Goal: Task Accomplishment & Management: Manage account settings

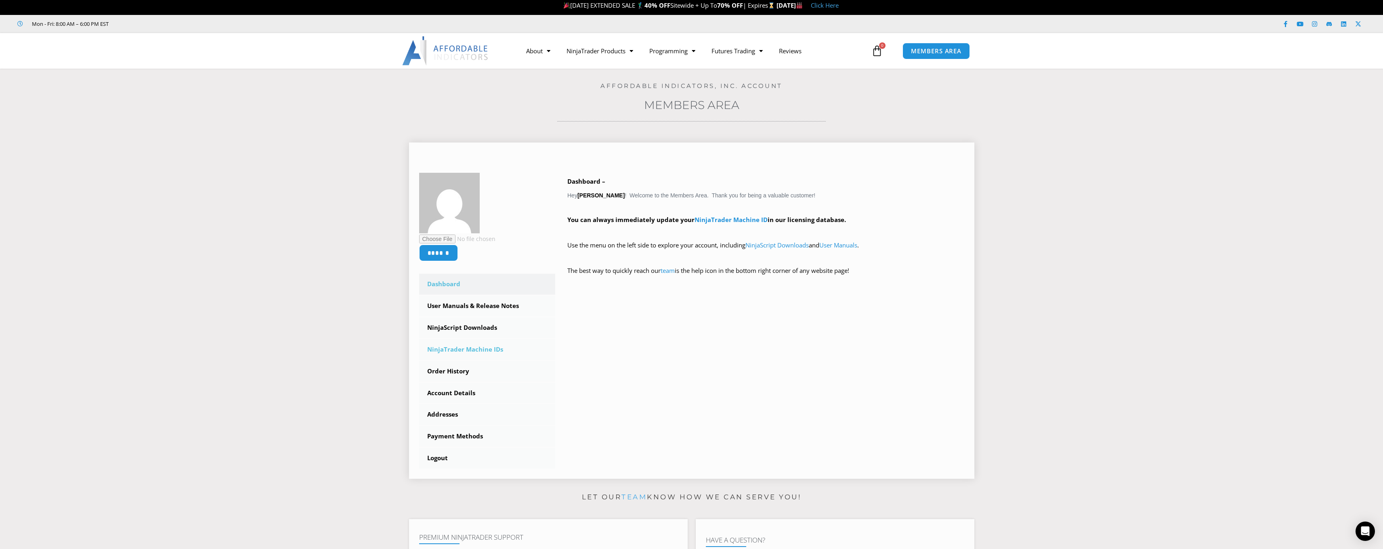
scroll to position [5, 0]
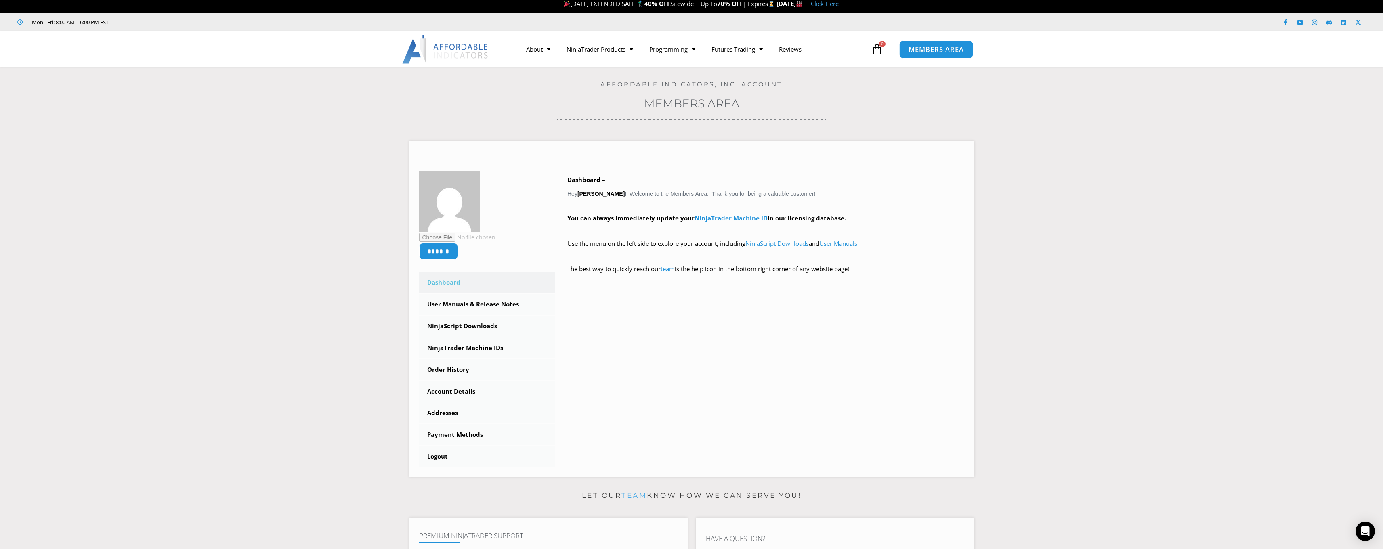
click at [950, 51] on span "MEMBERS AREA" at bounding box center [935, 49] width 55 height 7
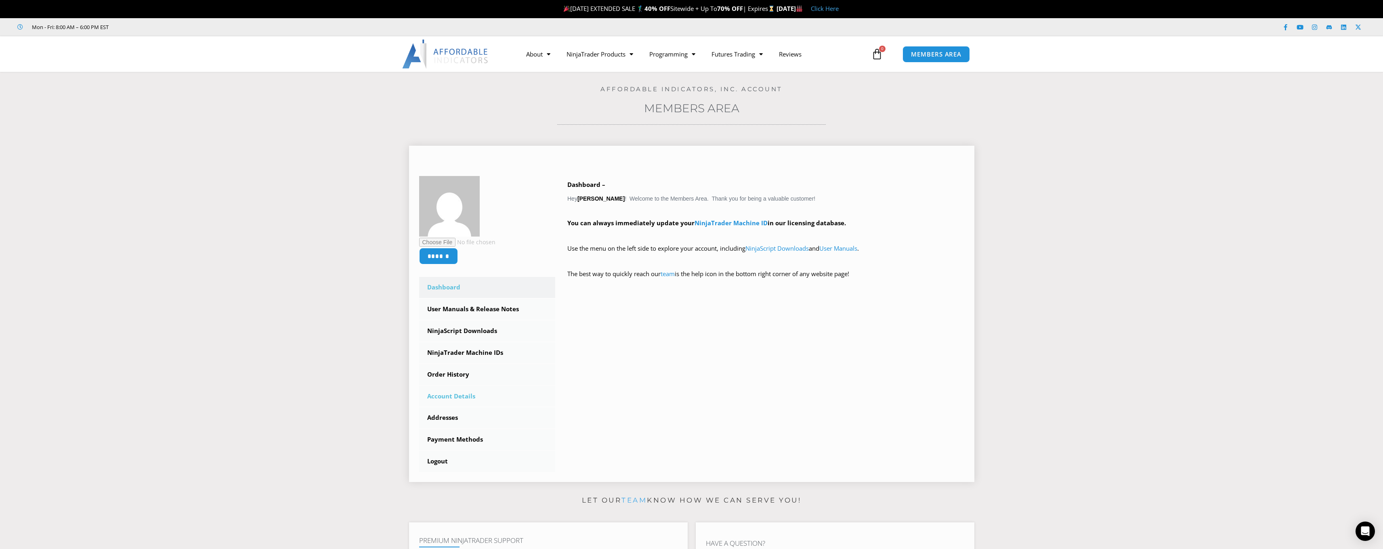
click at [458, 396] on link "Account Details" at bounding box center [487, 396] width 136 height 21
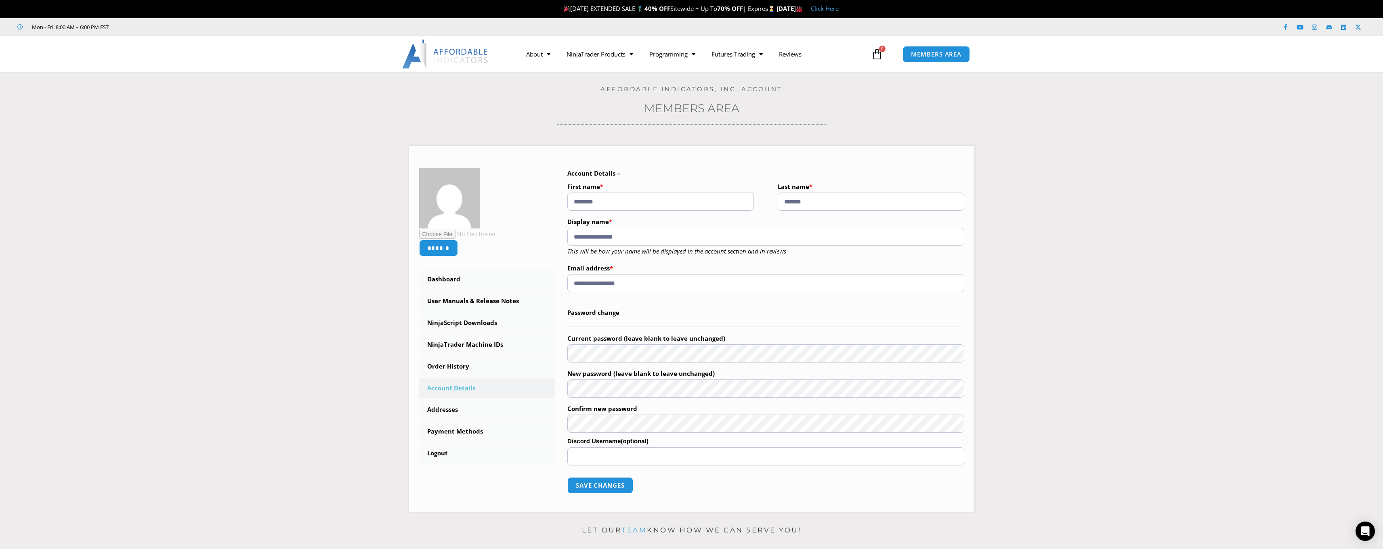
click at [427, 55] on img at bounding box center [445, 54] width 87 height 29
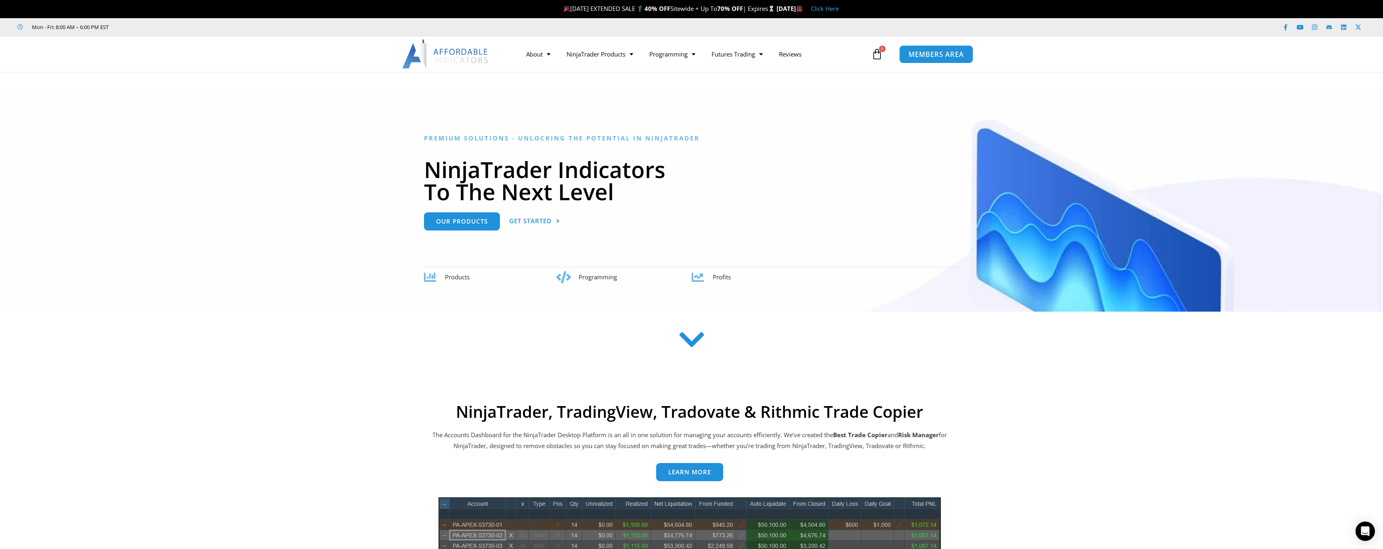
click at [933, 48] on link "MEMBERS AREA" at bounding box center [936, 54] width 74 height 18
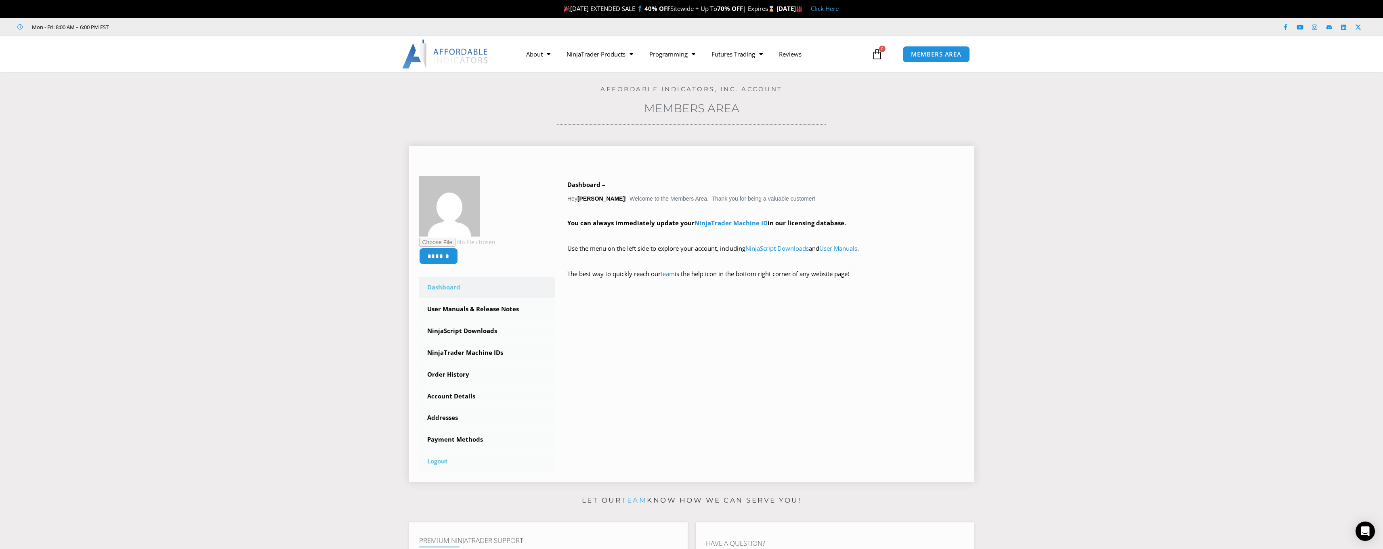
click at [441, 459] on link "Logout" at bounding box center [487, 461] width 136 height 21
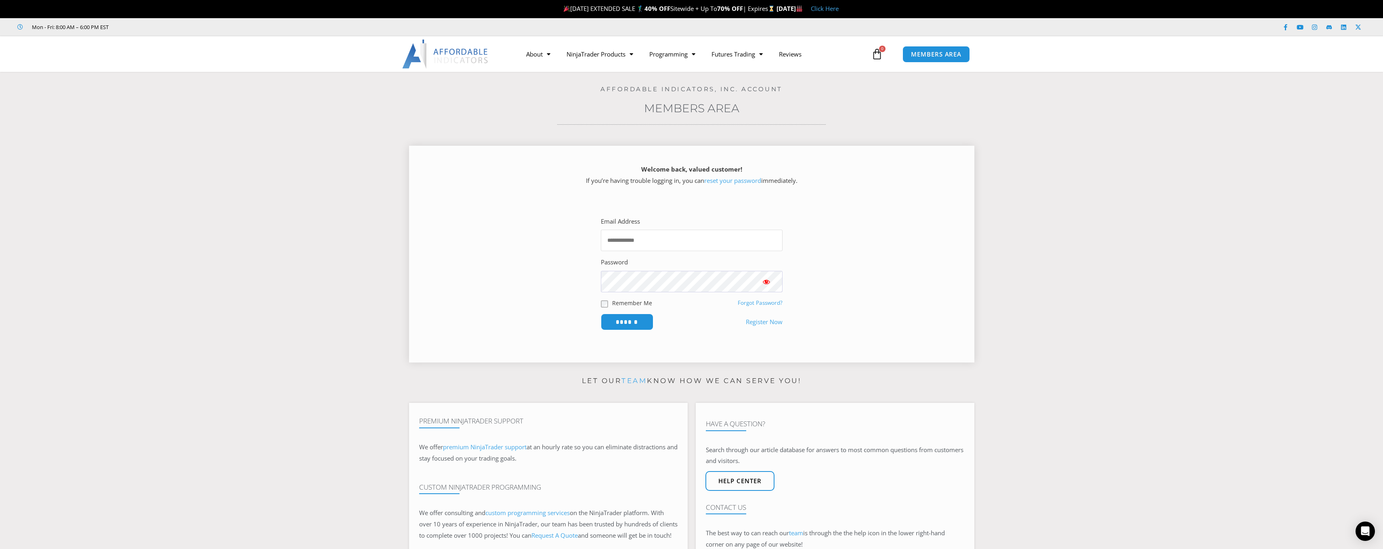
type input "**********"
click at [765, 281] on span "Show password" at bounding box center [766, 282] width 8 height 8
click at [636, 322] on input "******" at bounding box center [626, 321] width 55 height 17
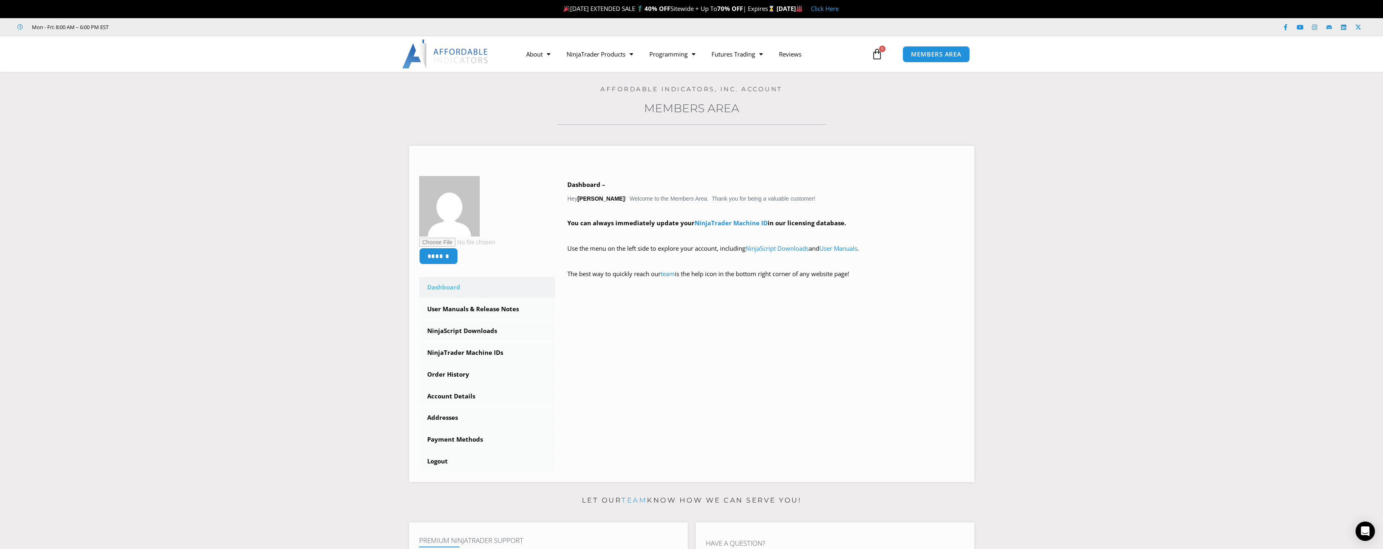
click at [1360, 534] on div "Open Intercom Messenger" at bounding box center [1364, 531] width 19 height 19
click at [1362, 528] on icon "Open Intercom Messenger" at bounding box center [1364, 531] width 9 height 10
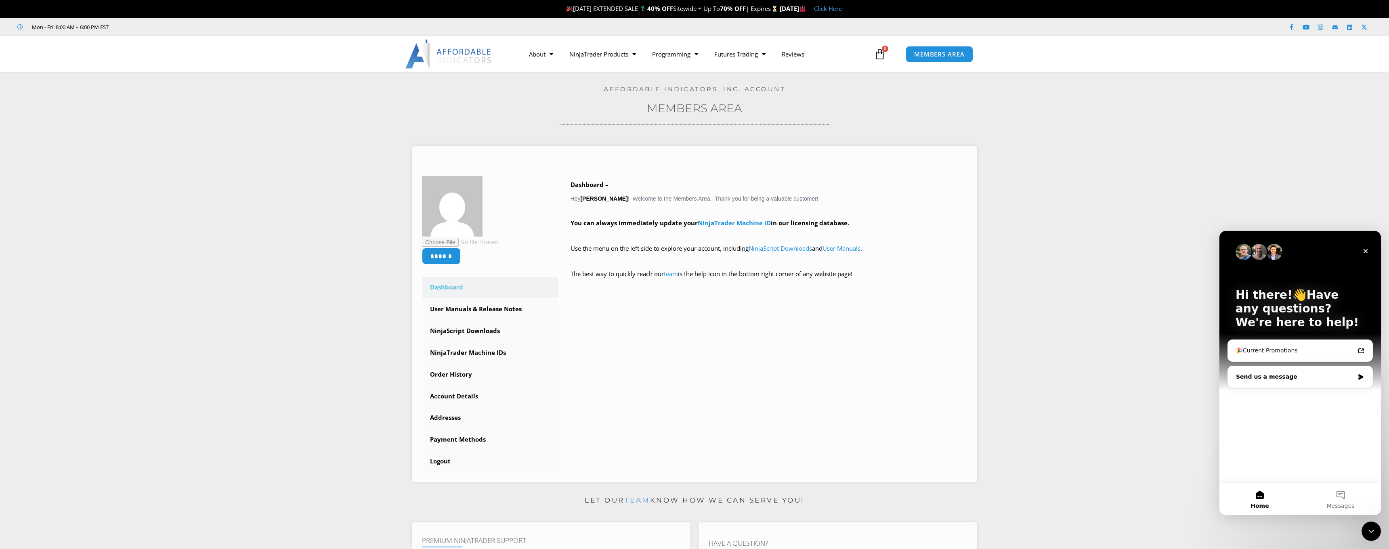
click at [1275, 378] on div "Send us a message" at bounding box center [1295, 377] width 118 height 8
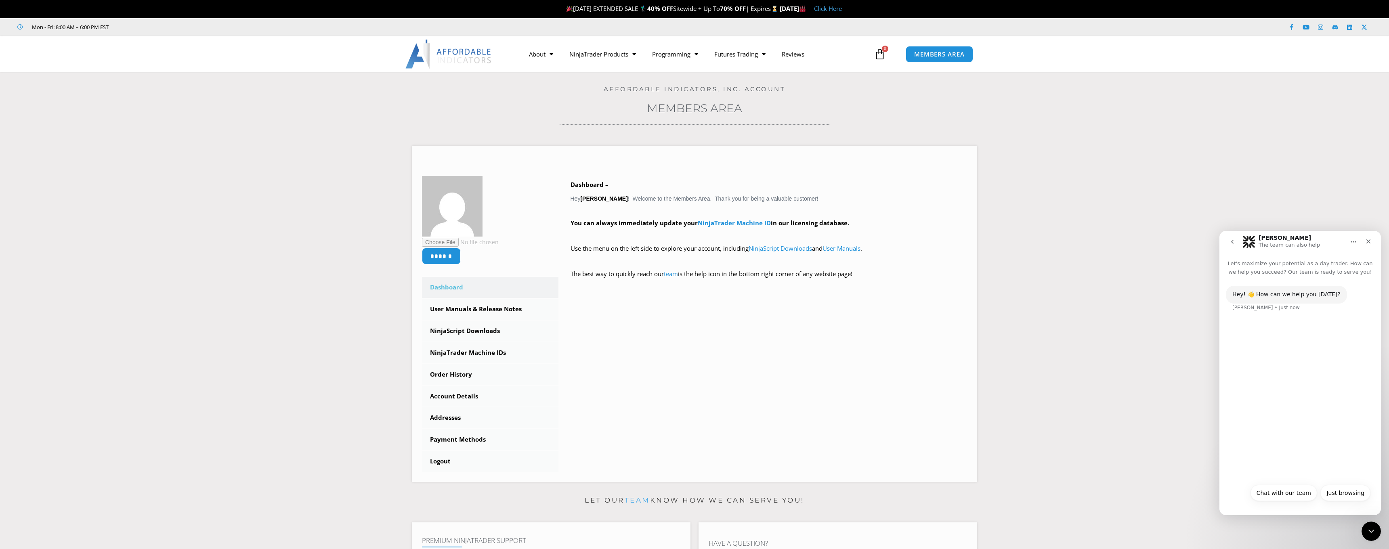
click at [1330, 417] on div "Hey! 👋 How can we help you today? Solomon • Just now" at bounding box center [1299, 377] width 161 height 203
click at [1283, 492] on button "Chat with our team" at bounding box center [1283, 493] width 67 height 16
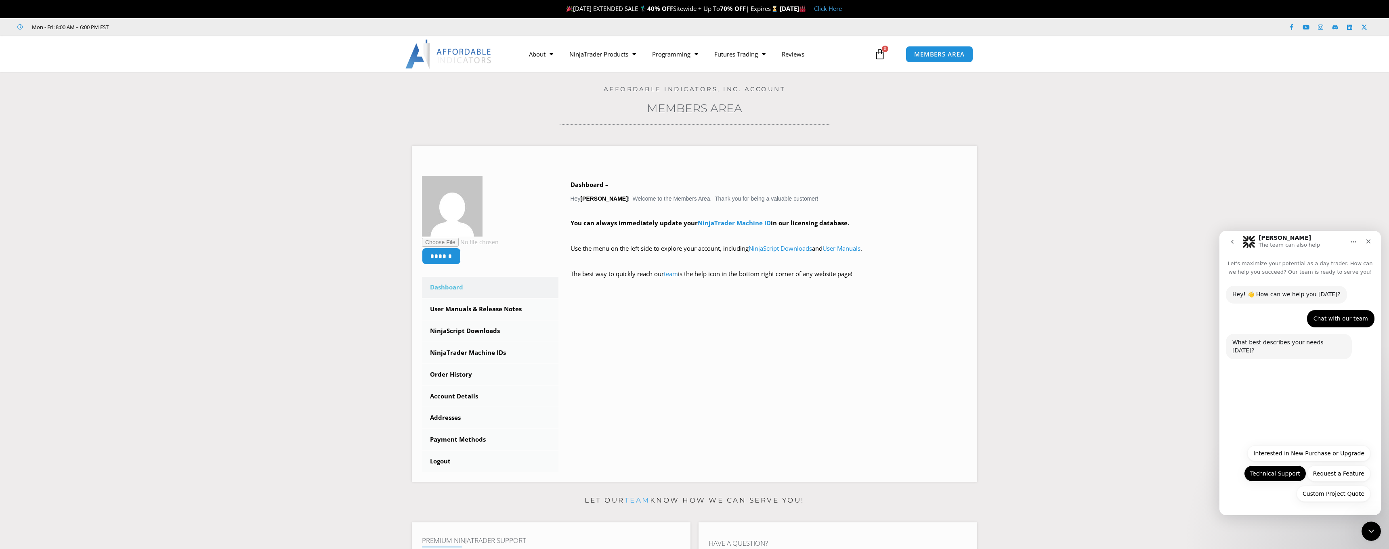
click at [1287, 470] on button "Technical Support" at bounding box center [1275, 474] width 62 height 16
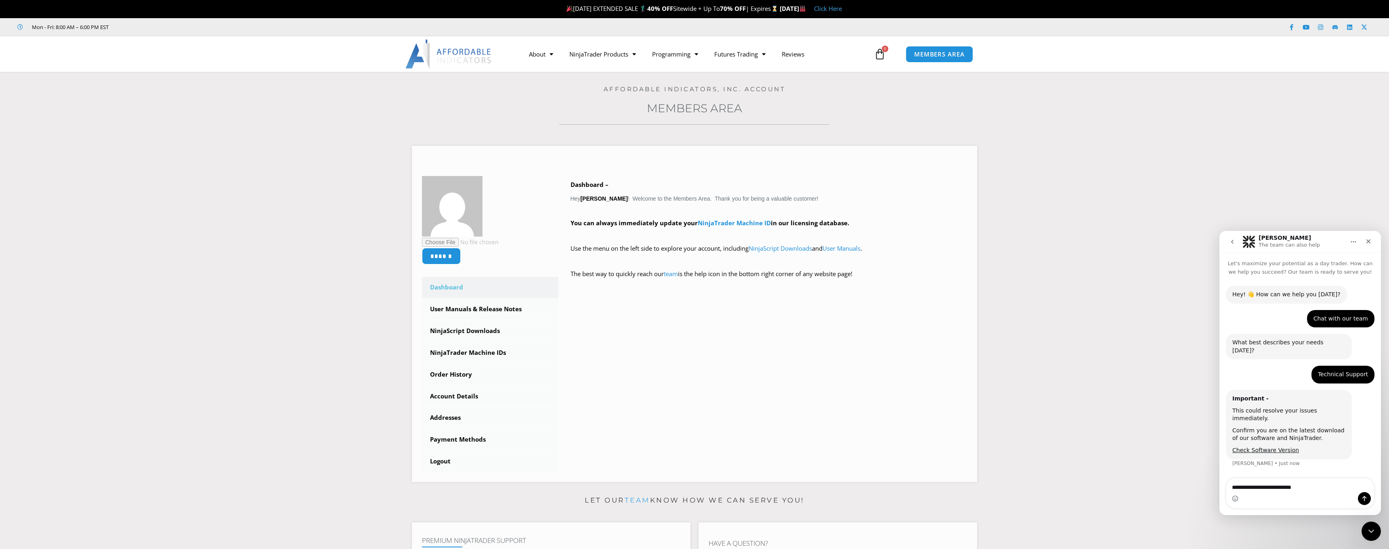
type textarea "**********"
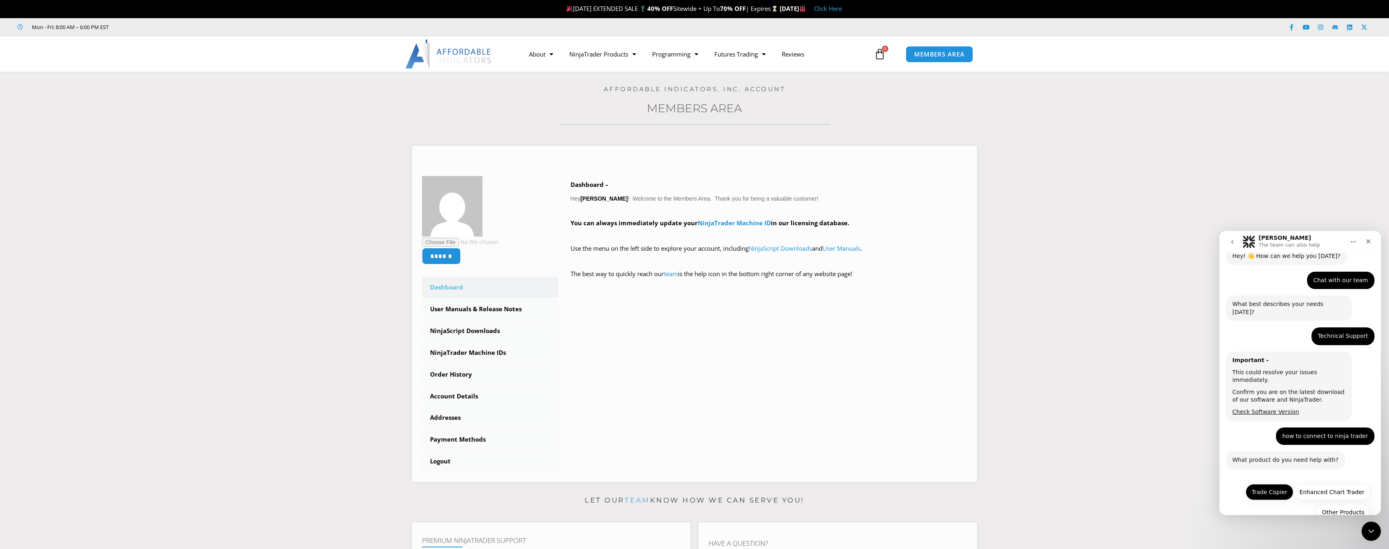
click at [1275, 484] on button "Trade Copier" at bounding box center [1270, 492] width 48 height 16
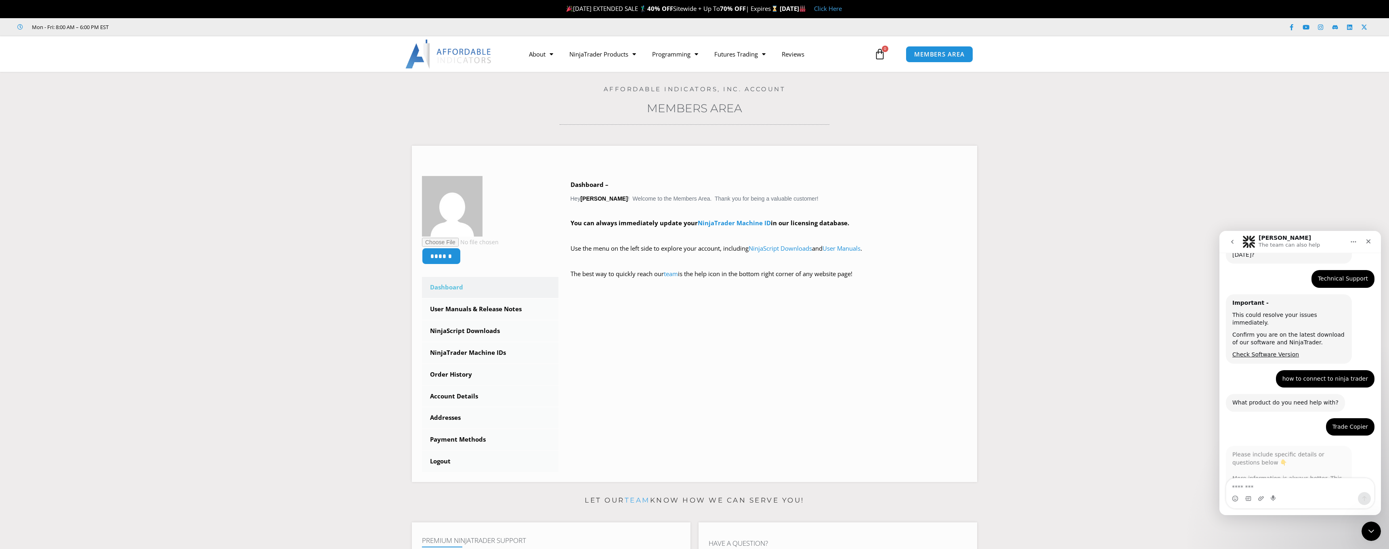
scroll to position [106, 0]
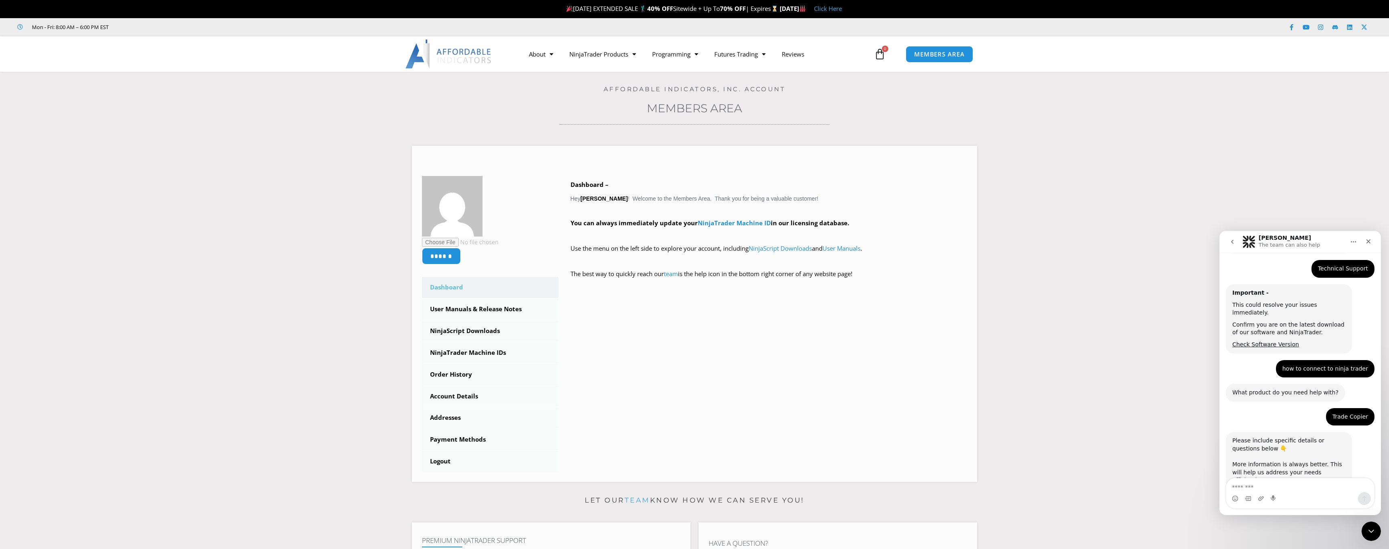
click at [1282, 487] on textarea "Message…" at bounding box center [1300, 485] width 148 height 14
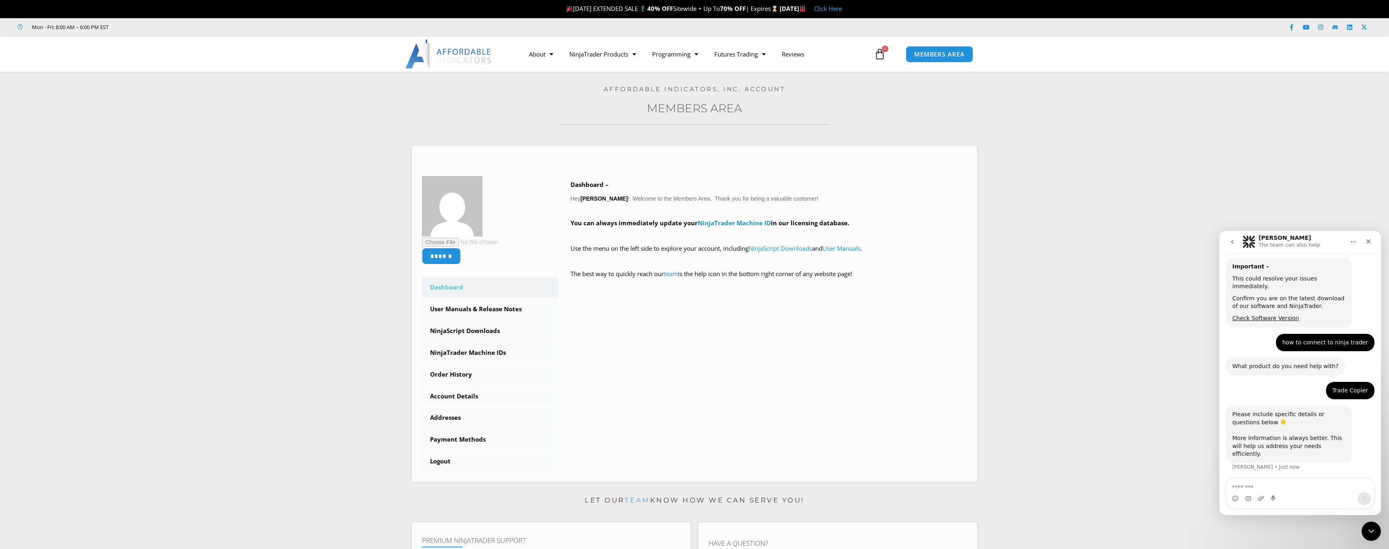
type textarea "*"
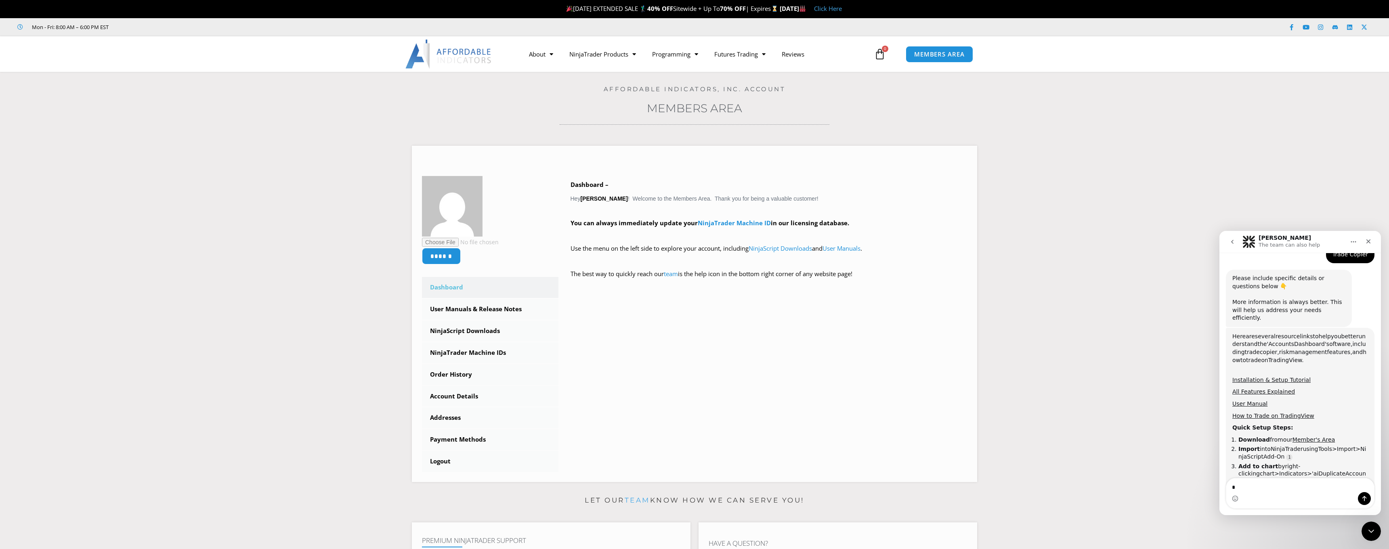
scroll to position [293, 0]
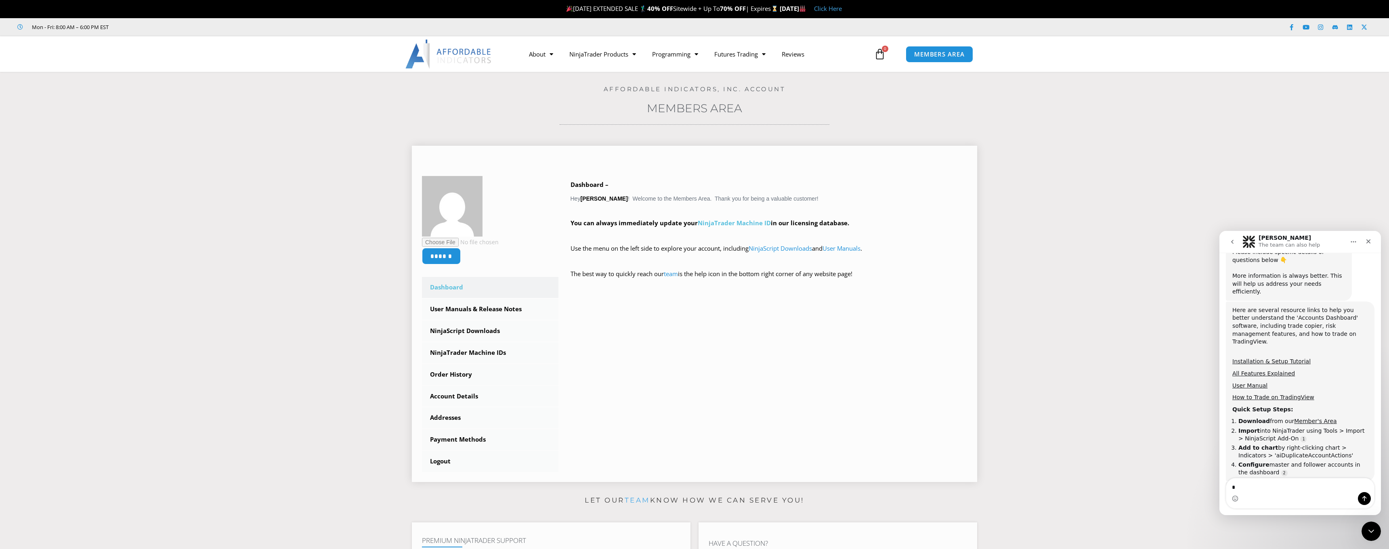
type textarea "*"
click at [740, 223] on link "NinjaTrader Machine ID" at bounding box center [734, 223] width 73 height 8
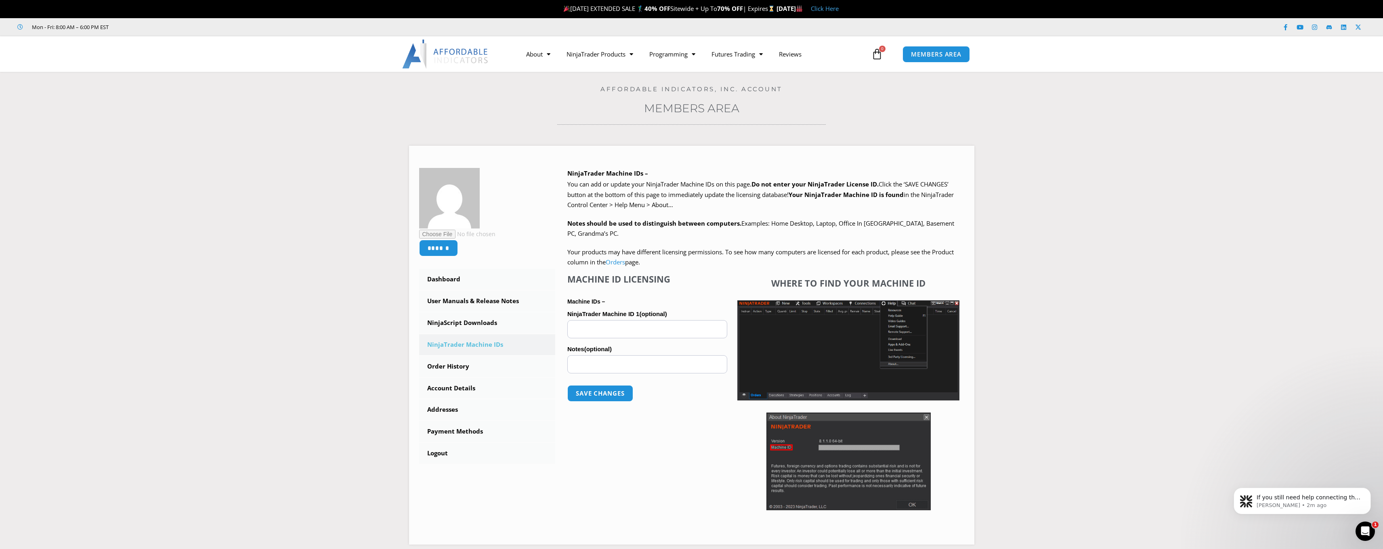
click at [867, 354] on img at bounding box center [848, 350] width 222 height 100
click at [858, 339] on img at bounding box center [848, 350] width 222 height 100
click at [654, 326] on input "NinjaTrader Machine ID 1 (optional)" at bounding box center [647, 329] width 160 height 18
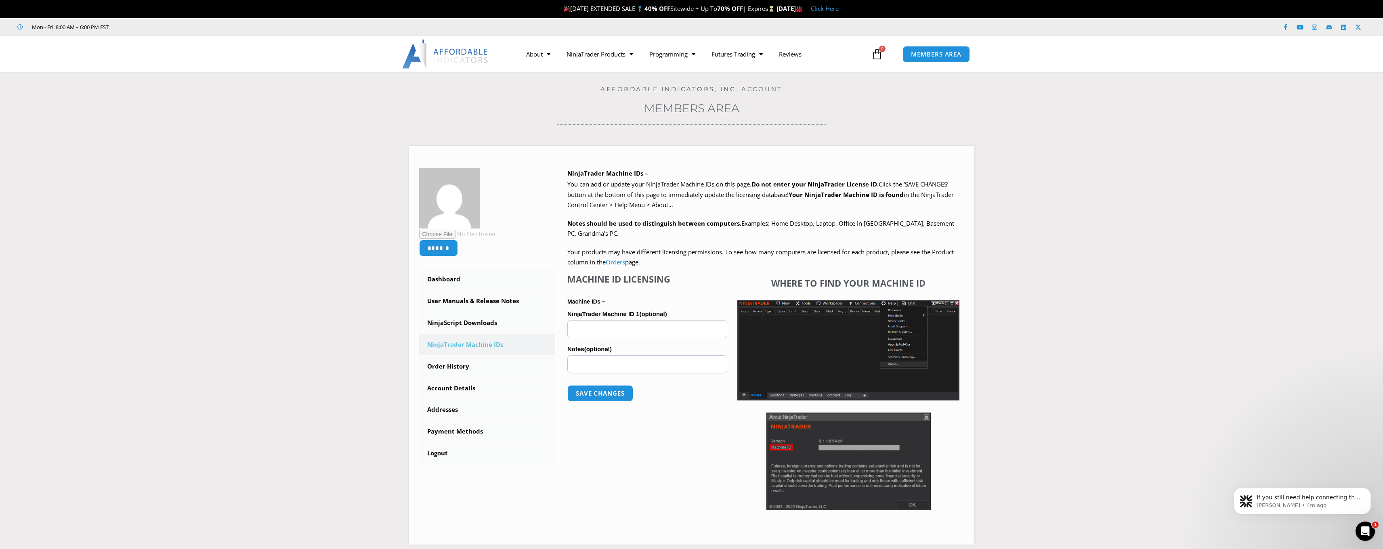
paste input "**********"
type input "**********"
click at [605, 389] on button "Save changes" at bounding box center [600, 393] width 69 height 17
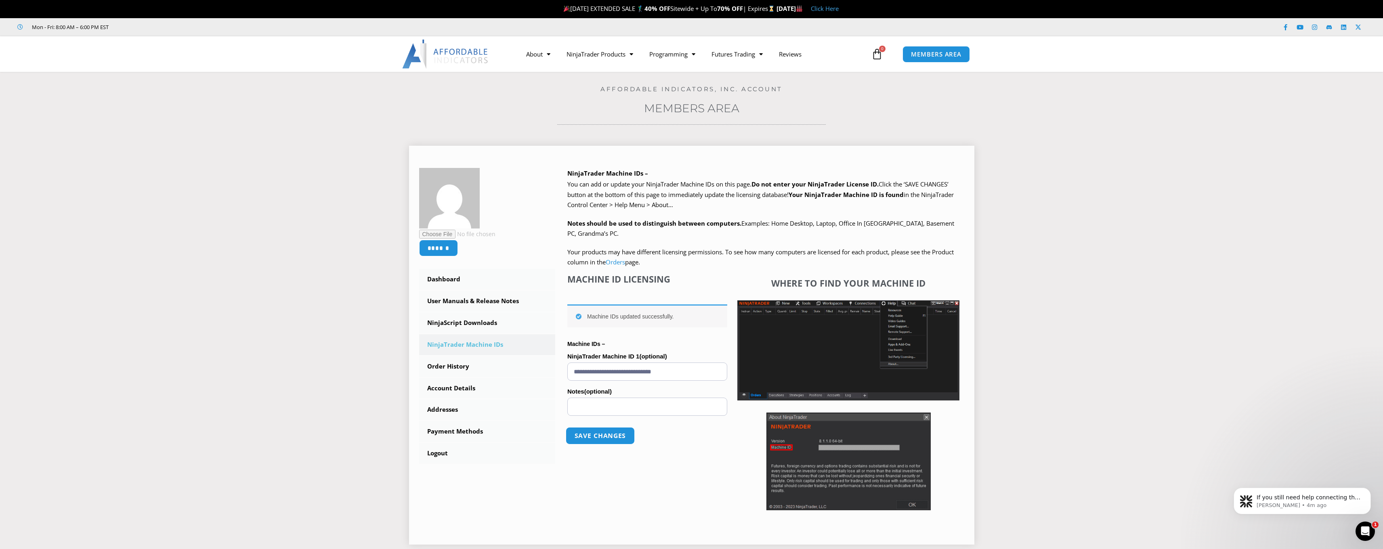
click at [616, 433] on button "Save changes" at bounding box center [600, 435] width 69 height 17
drag, startPoint x: 1028, startPoint y: 549, endPoint x: 445, endPoint y: 278, distance: 643.4
click at [445, 278] on link "Dashboard" at bounding box center [487, 279] width 136 height 21
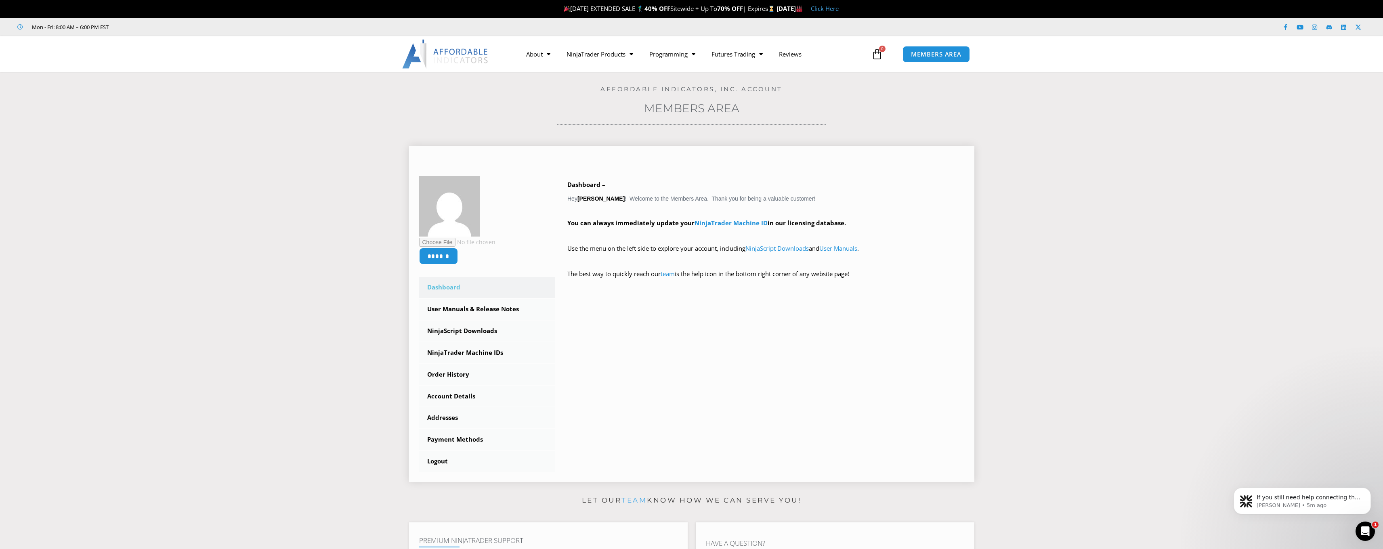
click at [434, 243] on input "file" at bounding box center [474, 242] width 110 height 9
type input "**********"
click at [451, 259] on input "******" at bounding box center [438, 255] width 41 height 17
click at [644, 344] on div "****** Delete Avatar Dashboard Subscriptions User Manuals & Release Notes Ninja…" at bounding box center [691, 324] width 545 height 296
click at [479, 328] on link "NinjaScript Downloads" at bounding box center [487, 331] width 136 height 21
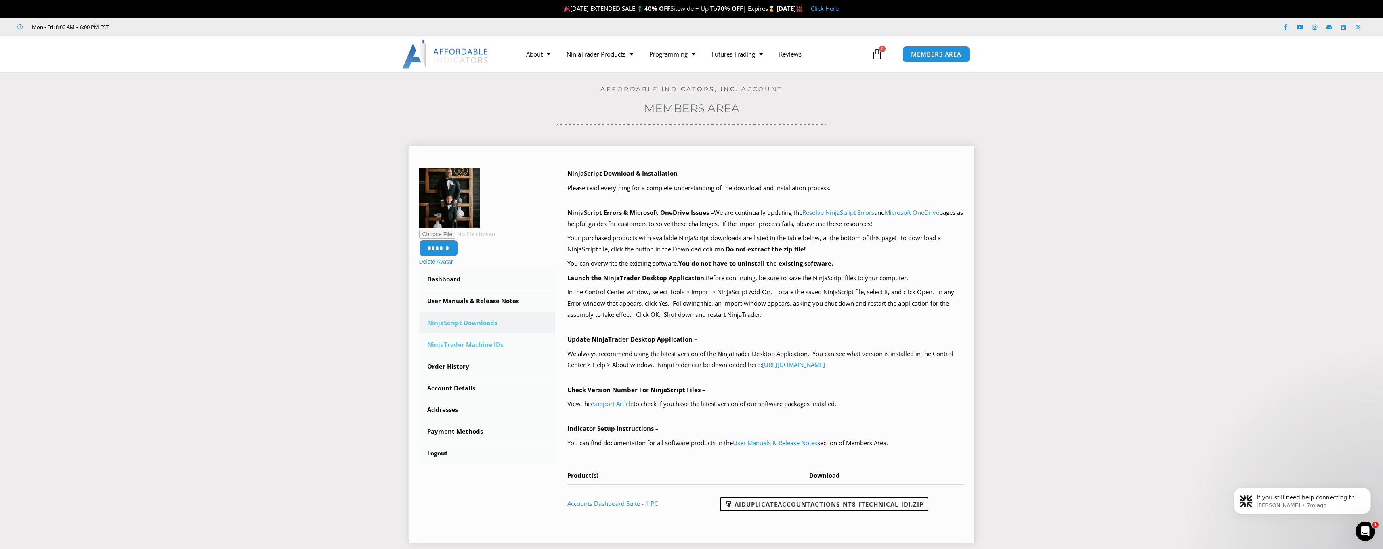
click at [462, 346] on link "NinjaTrader Machine IDs" at bounding box center [487, 344] width 136 height 21
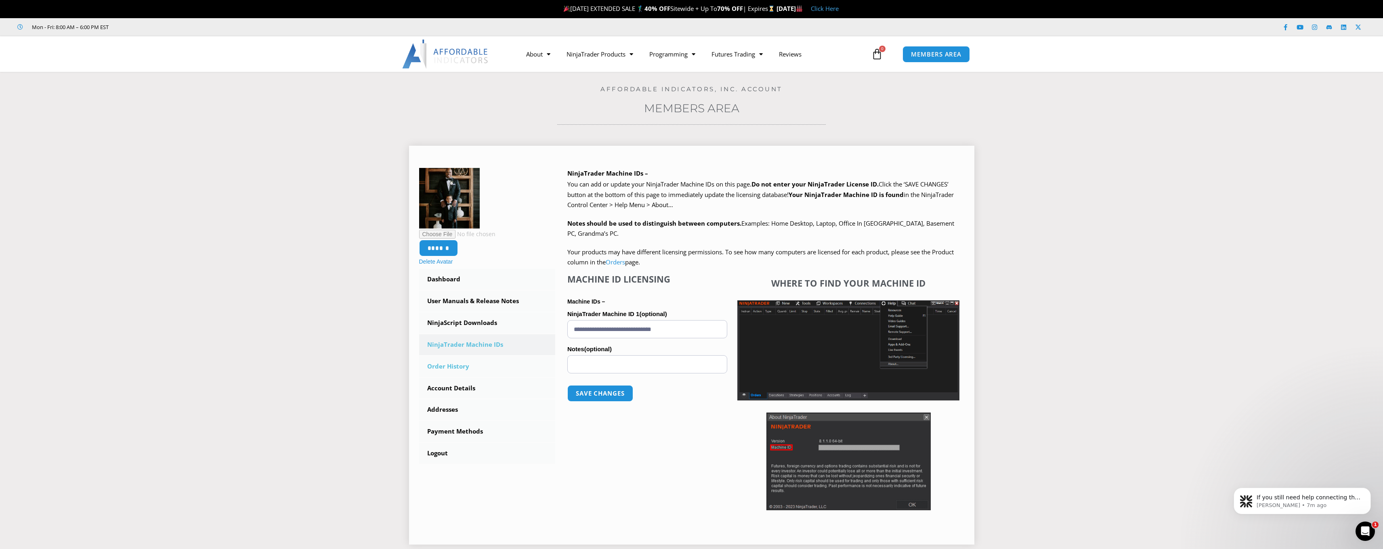
click at [453, 365] on link "Order History" at bounding box center [487, 366] width 136 height 21
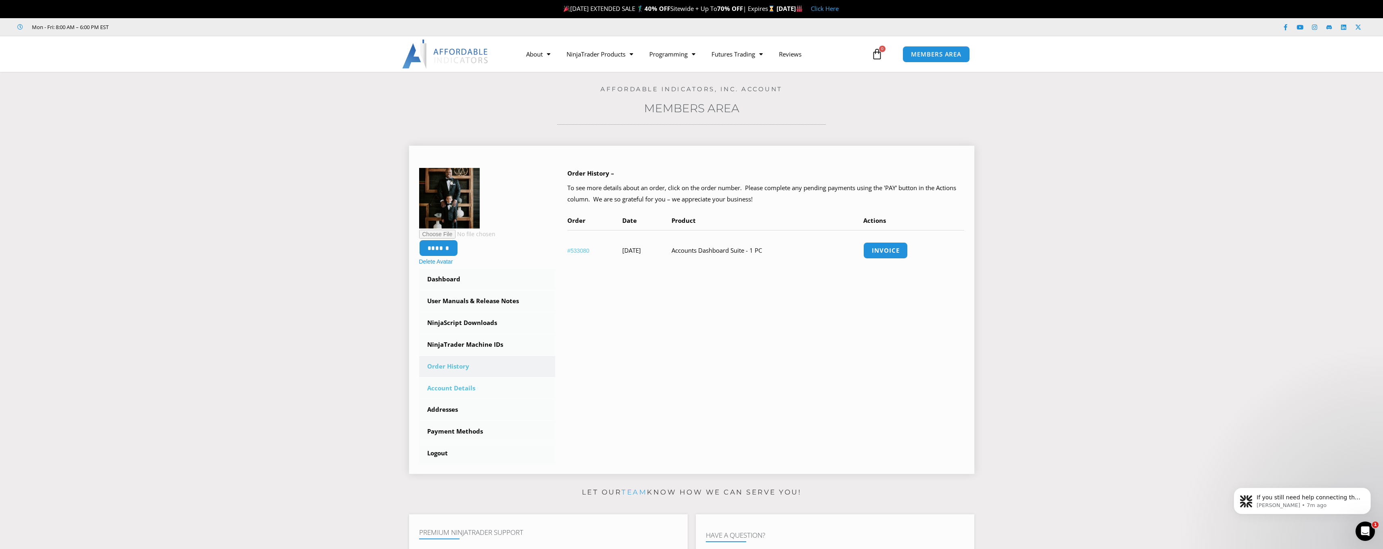
click at [451, 384] on link "Account Details" at bounding box center [487, 388] width 136 height 21
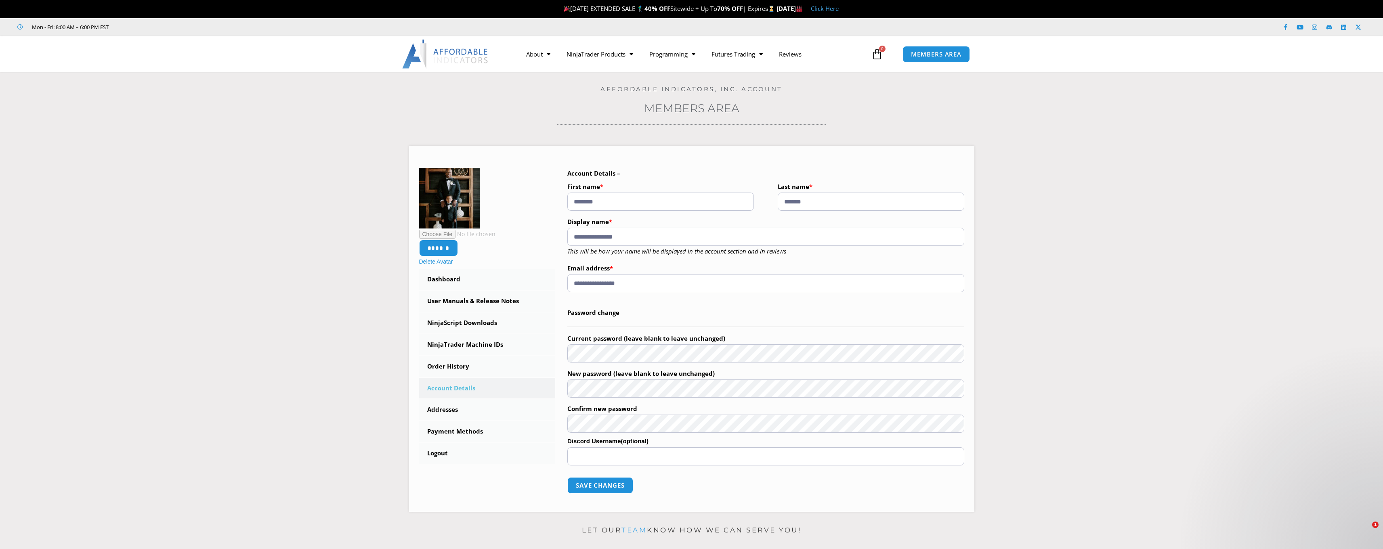
click at [461, 342] on link "NinjaTrader Machine IDs" at bounding box center [487, 344] width 136 height 21
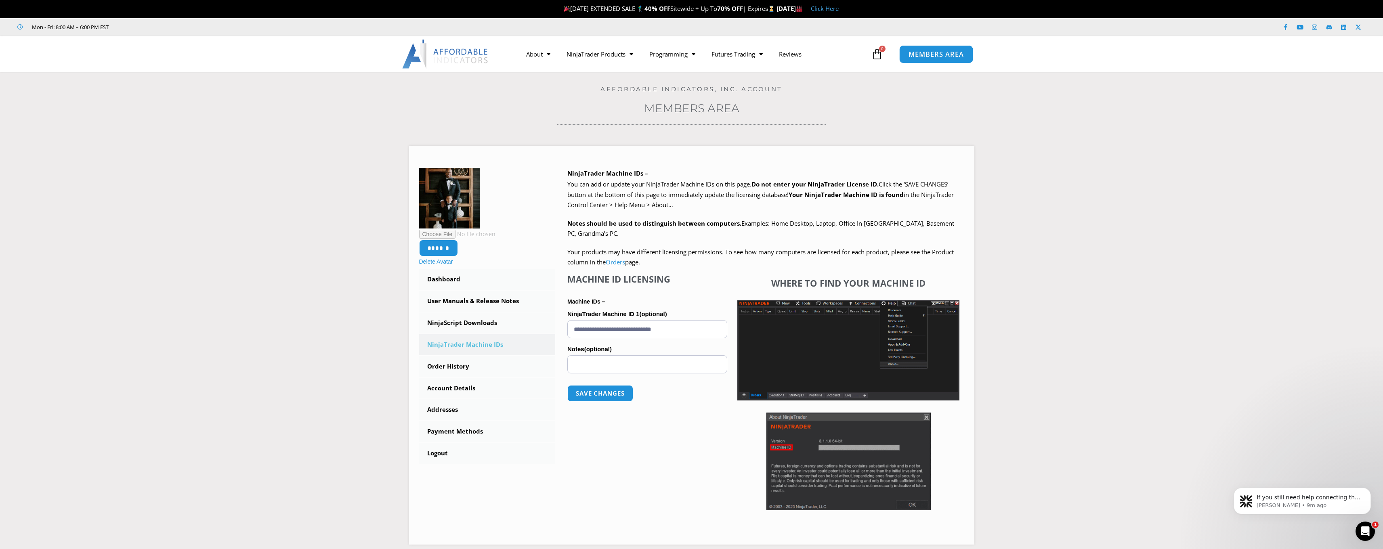
click at [954, 51] on span "MEMBERS AREA" at bounding box center [935, 54] width 55 height 7
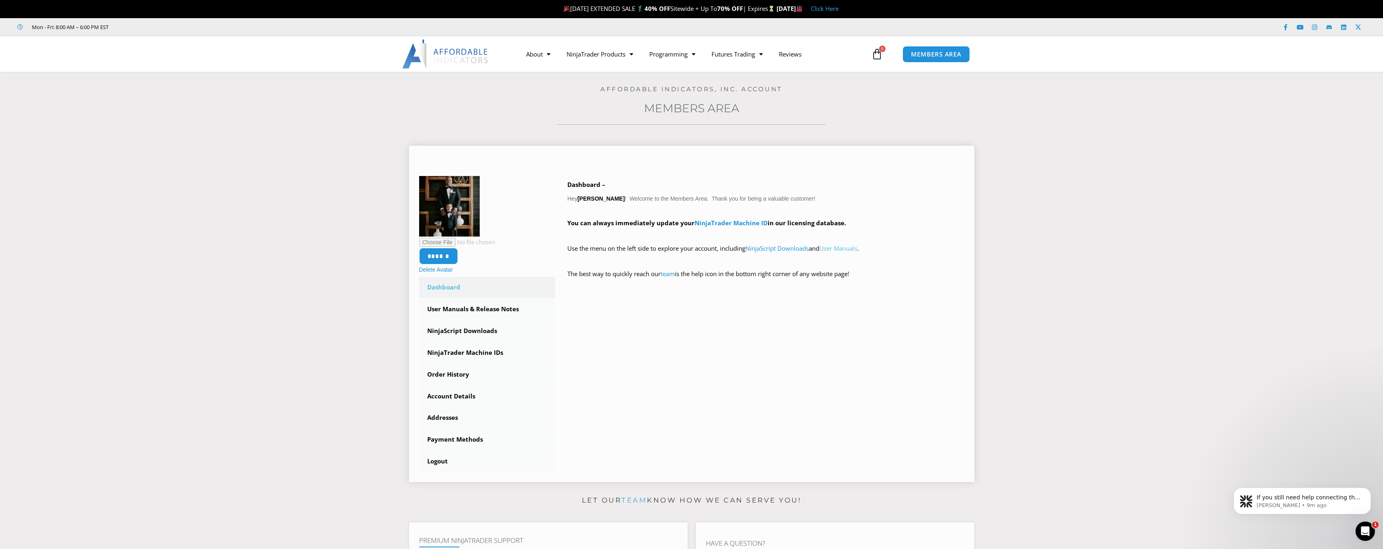
click at [842, 247] on link "User Manuals" at bounding box center [838, 248] width 38 height 8
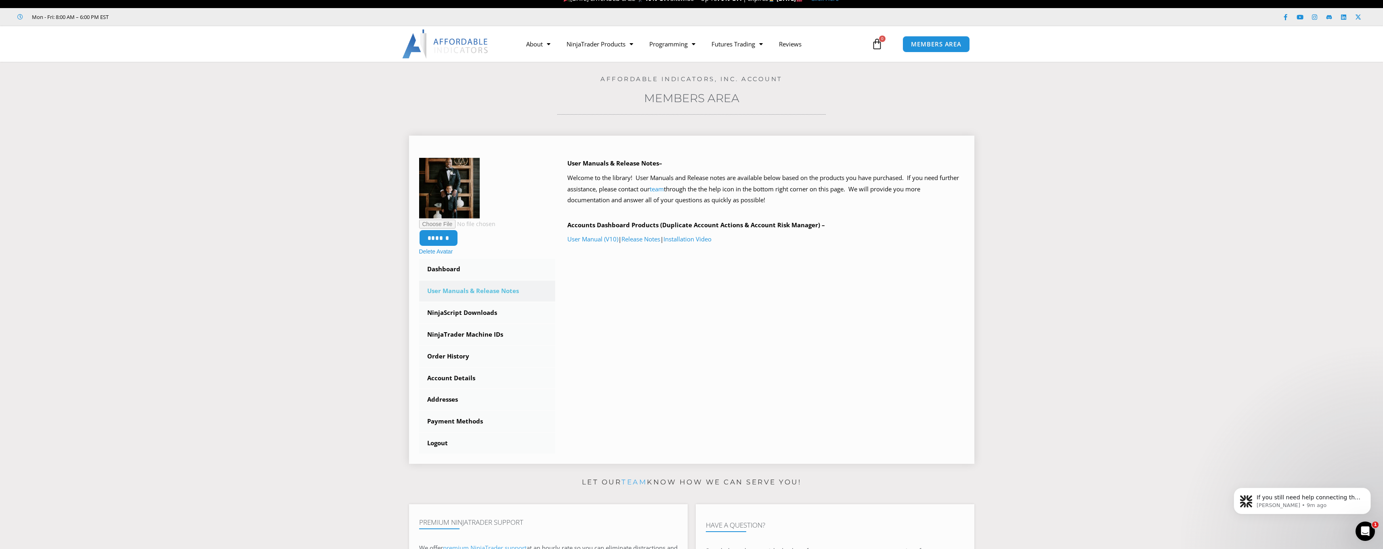
scroll to position [16, 0]
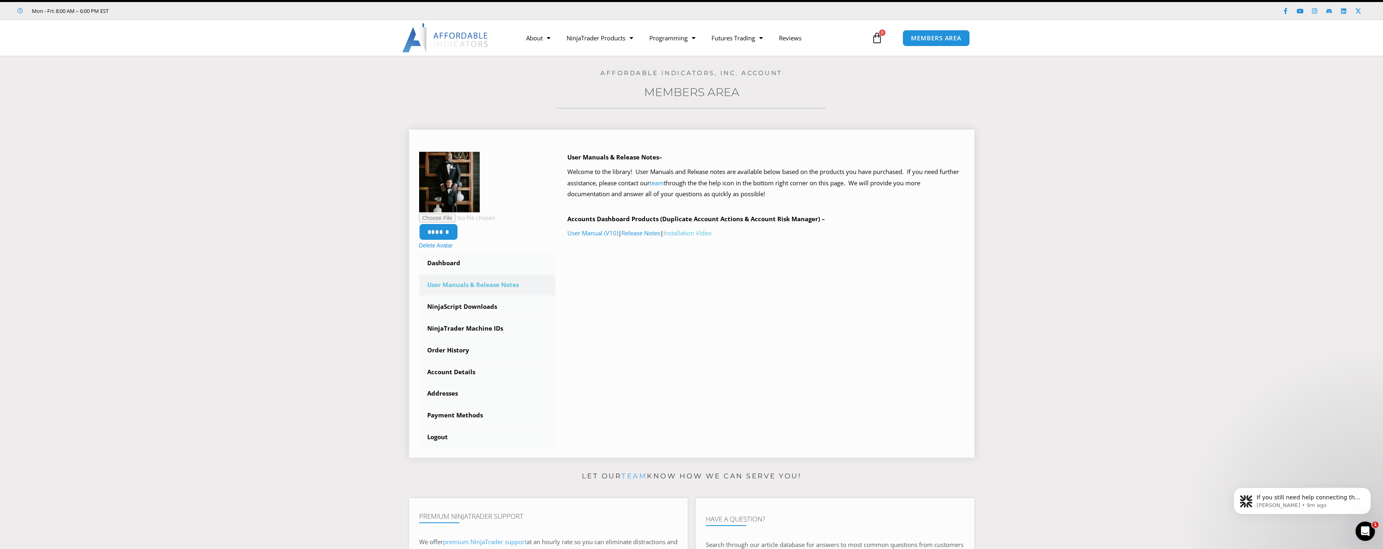
click at [687, 232] on link "Installation Video" at bounding box center [687, 233] width 48 height 8
click at [465, 309] on link "NinjaScript Downloads" at bounding box center [487, 306] width 136 height 21
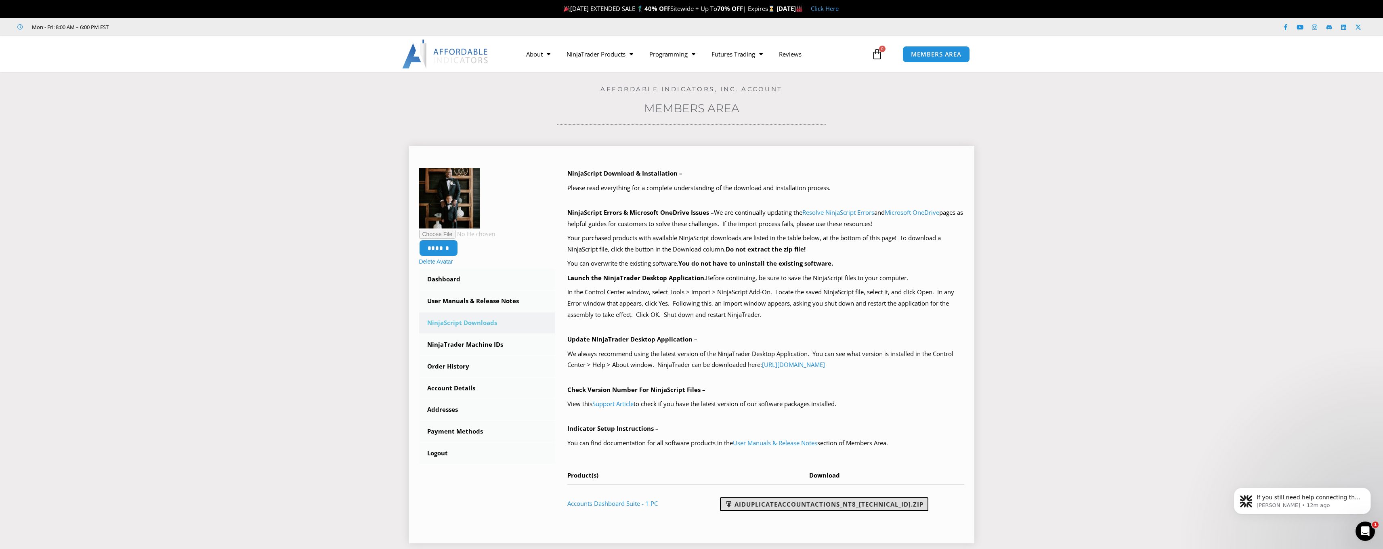
click at [820, 498] on link "AIDuplicateAccountActions_NT8_25.2.5.1.zip" at bounding box center [824, 504] width 208 height 14
click at [943, 55] on span "MEMBERS AREA" at bounding box center [935, 54] width 55 height 7
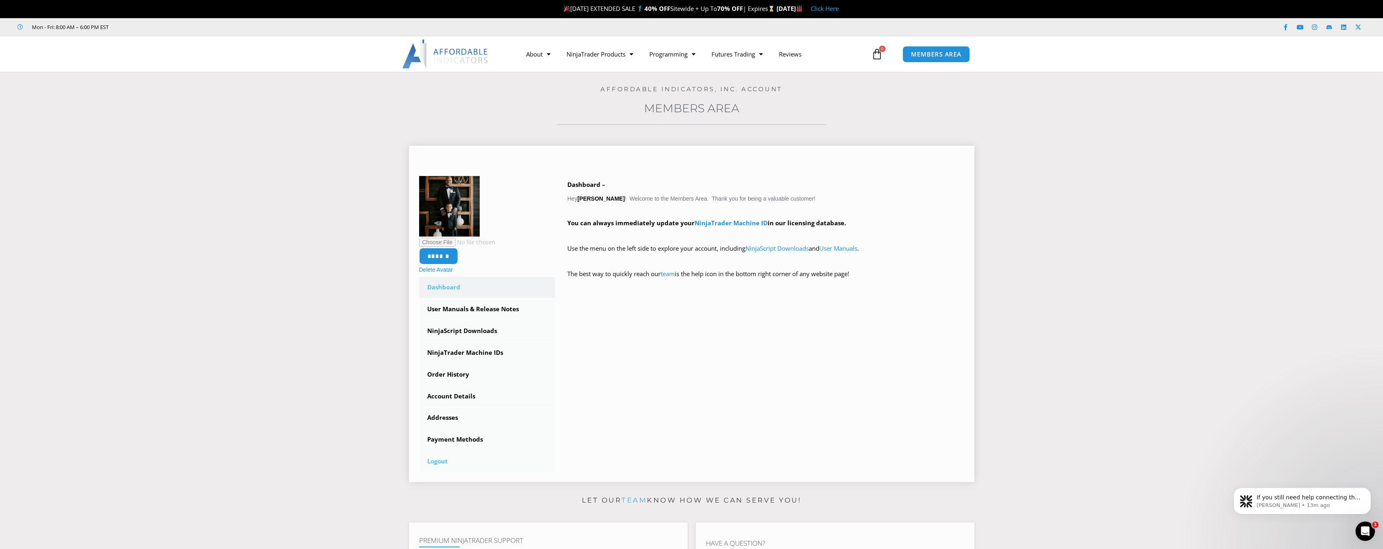
click at [435, 459] on link "Logout" at bounding box center [487, 461] width 136 height 21
